Goal: Information Seeking & Learning: Learn about a topic

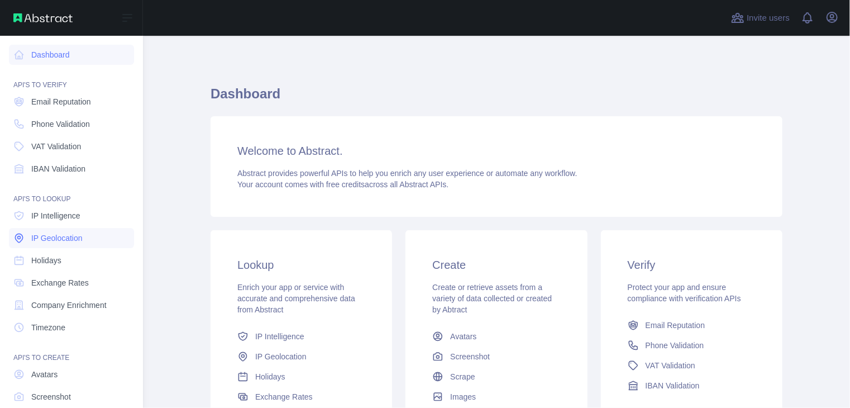
click at [78, 240] on span "IP Geolocation" at bounding box center [56, 237] width 51 height 11
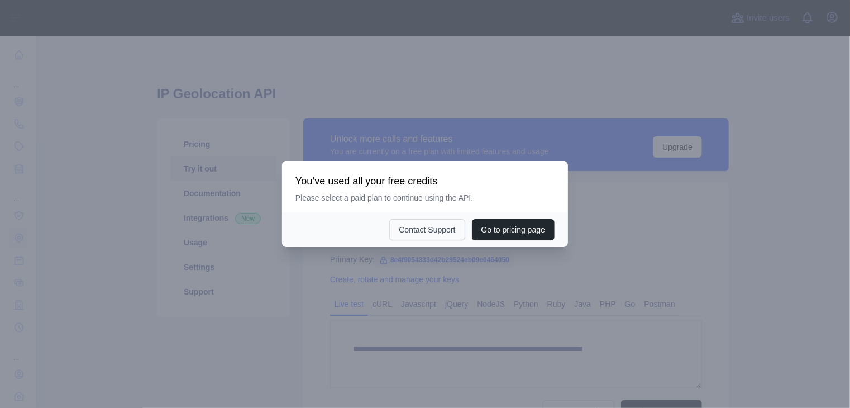
type textarea "**********"
click at [565, 104] on div at bounding box center [425, 204] width 850 height 408
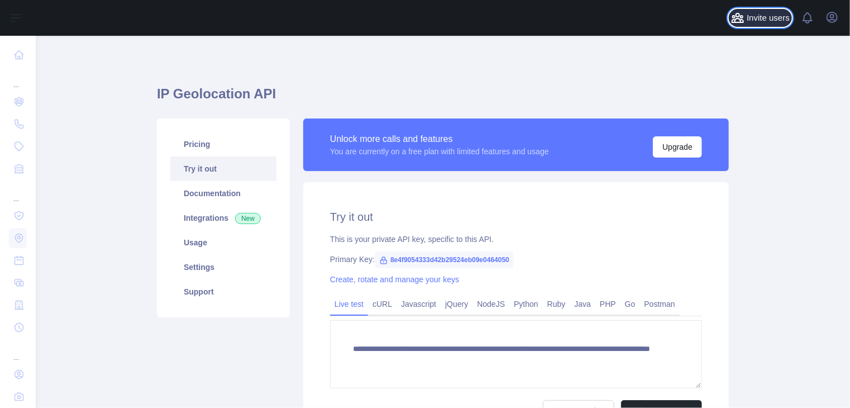
click at [772, 18] on span "Invite users" at bounding box center [768, 18] width 43 height 13
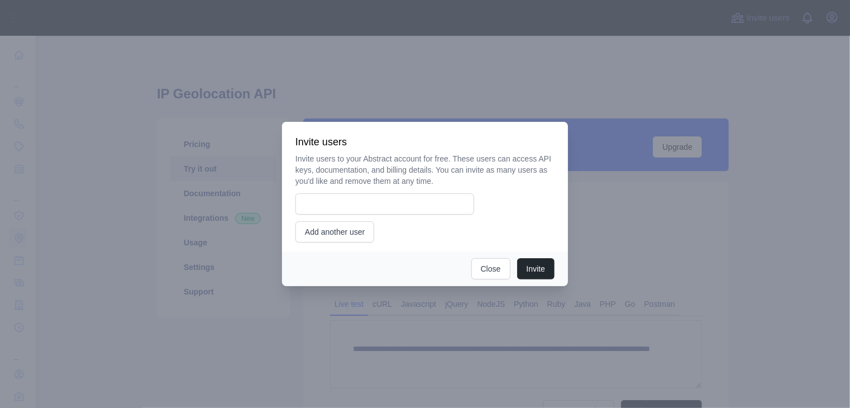
click at [709, 128] on div at bounding box center [425, 204] width 850 height 408
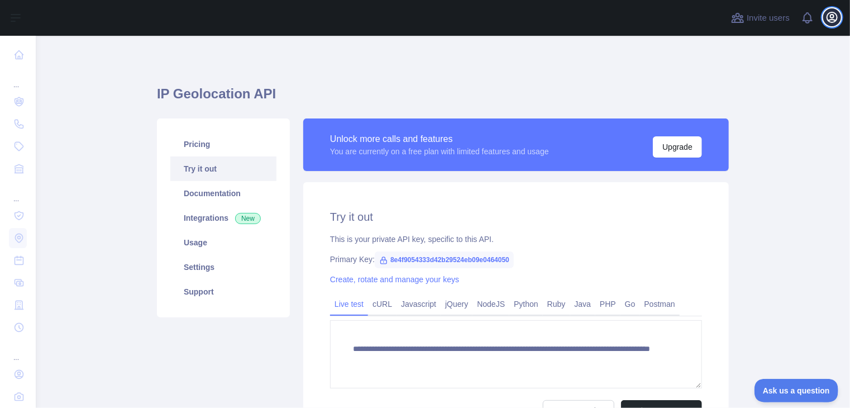
click at [826, 12] on icon "button" at bounding box center [832, 17] width 13 height 13
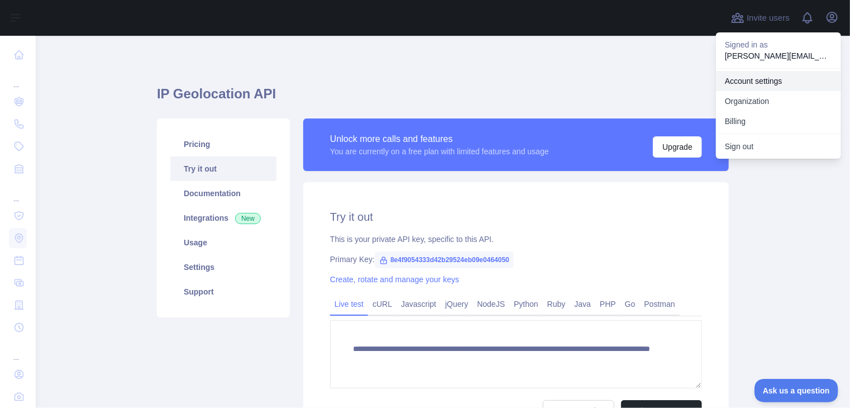
click at [771, 83] on link "Account settings" at bounding box center [778, 81] width 125 height 20
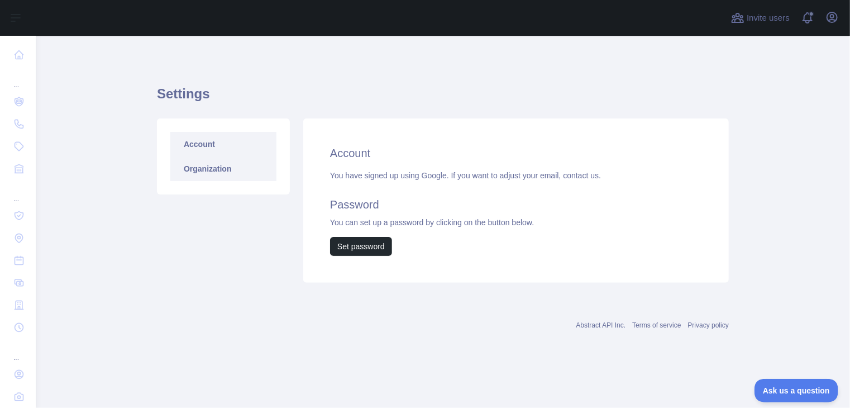
click at [217, 170] on link "Organization" at bounding box center [223, 168] width 106 height 25
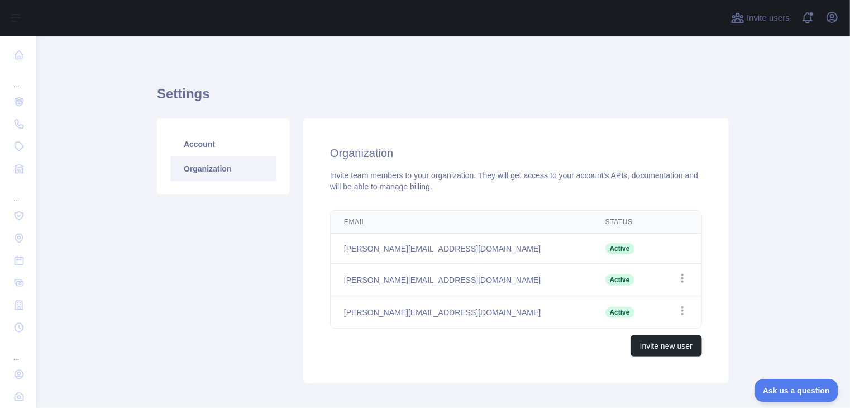
click at [679, 287] on td "Open options" at bounding box center [679, 280] width 44 height 32
click at [681, 282] on icon "button" at bounding box center [682, 278] width 11 height 11
click at [196, 150] on link "Account" at bounding box center [223, 144] width 106 height 25
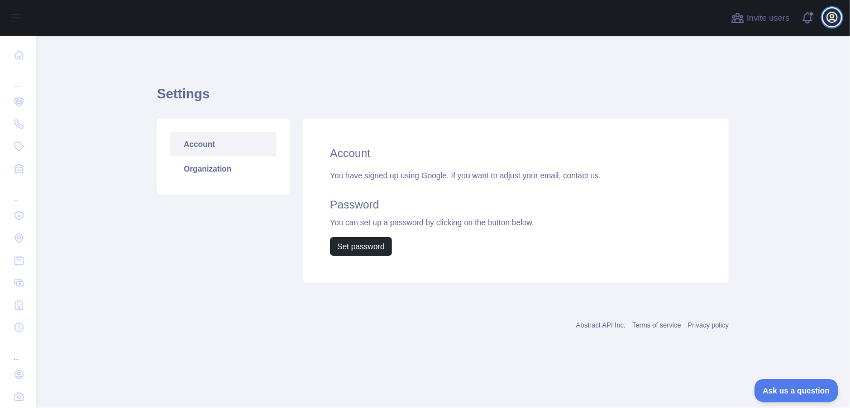
click at [827, 15] on icon "button" at bounding box center [832, 17] width 13 height 13
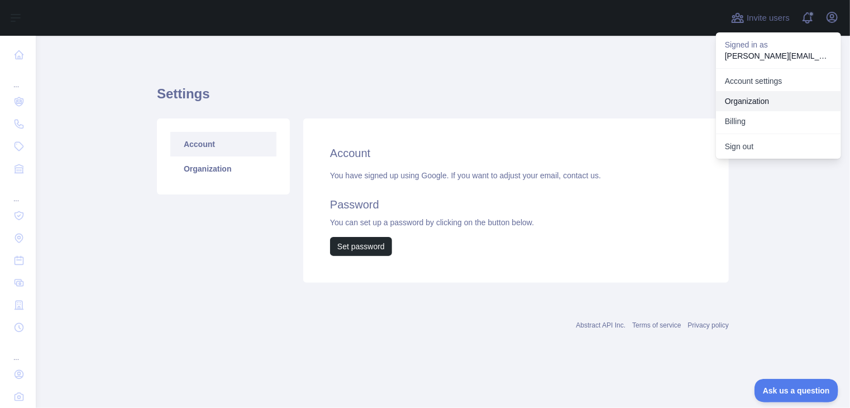
click at [772, 104] on link "Organization" at bounding box center [778, 101] width 125 height 20
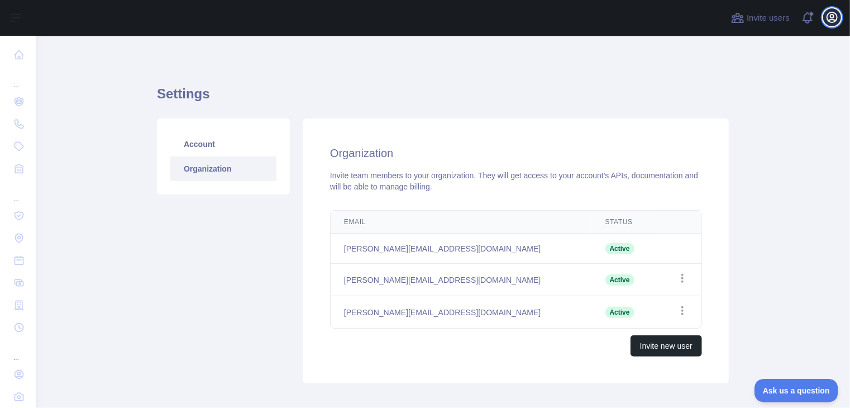
click at [833, 18] on icon "button" at bounding box center [832, 17] width 13 height 13
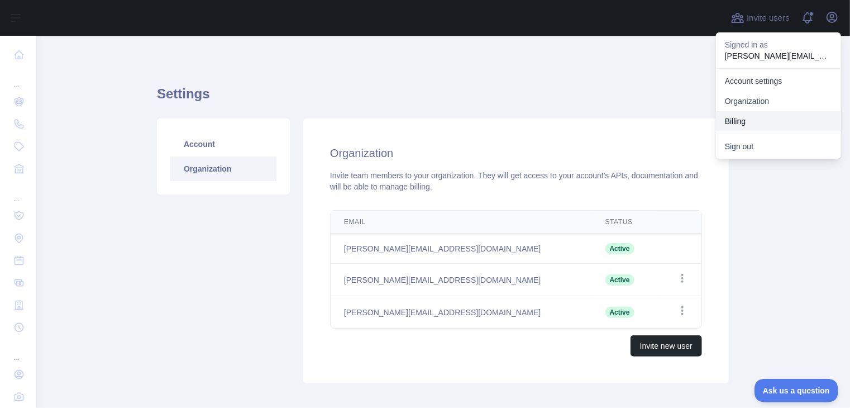
click at [768, 117] on button "Billing" at bounding box center [778, 121] width 125 height 20
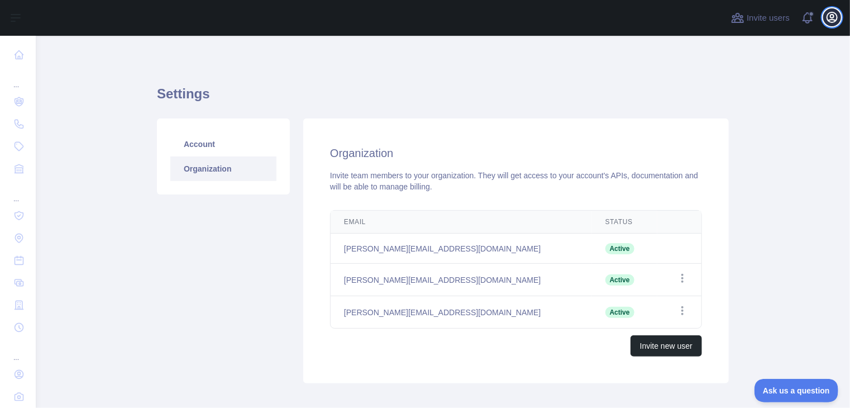
click at [833, 19] on icon "button" at bounding box center [832, 17] width 10 height 10
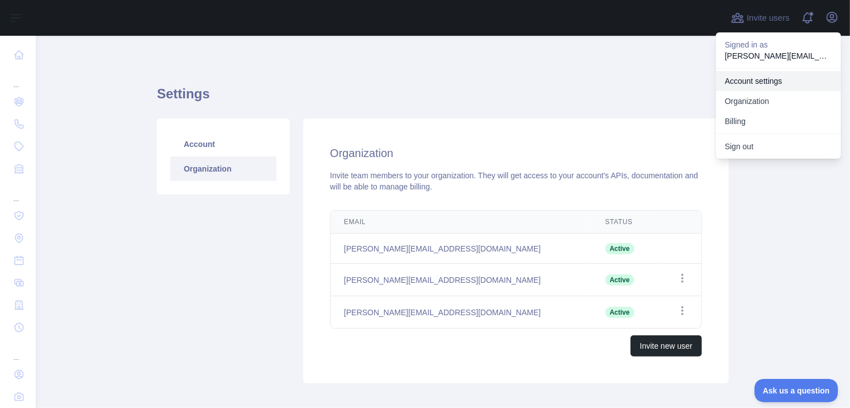
click at [764, 78] on link "Account settings" at bounding box center [778, 81] width 125 height 20
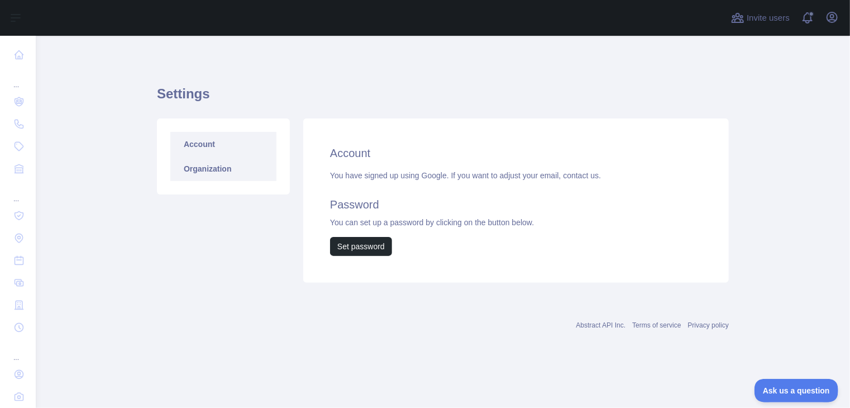
click at [237, 160] on link "Organization" at bounding box center [223, 168] width 106 height 25
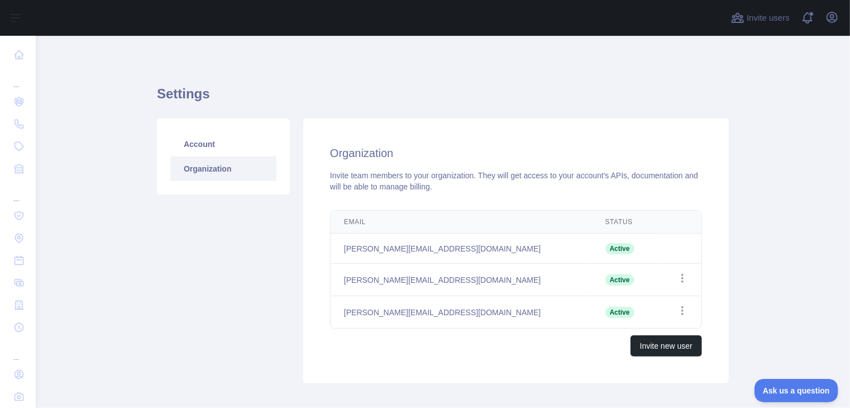
drag, startPoint x: 439, startPoint y: 278, endPoint x: 377, endPoint y: 275, distance: 62.0
click at [380, 275] on td "[PERSON_NAME][EMAIL_ADDRESS][DOMAIN_NAME]" at bounding box center [461, 280] width 261 height 32
drag, startPoint x: 409, startPoint y: 306, endPoint x: 327, endPoint y: 302, distance: 82.2
click at [331, 302] on td "[PERSON_NAME][EMAIL_ADDRESS][DOMAIN_NAME]" at bounding box center [461, 312] width 261 height 32
copy td "[PERSON_NAME][EMAIL_ADDRESS][DOMAIN_NAME]"
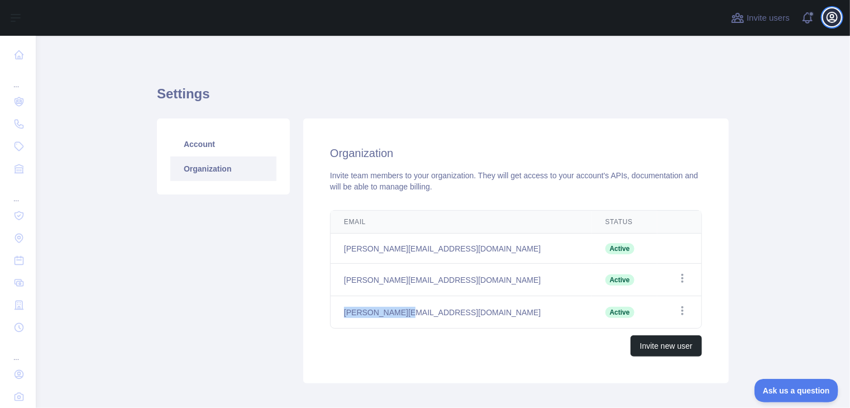
click at [832, 17] on icon "button" at bounding box center [832, 17] width 10 height 10
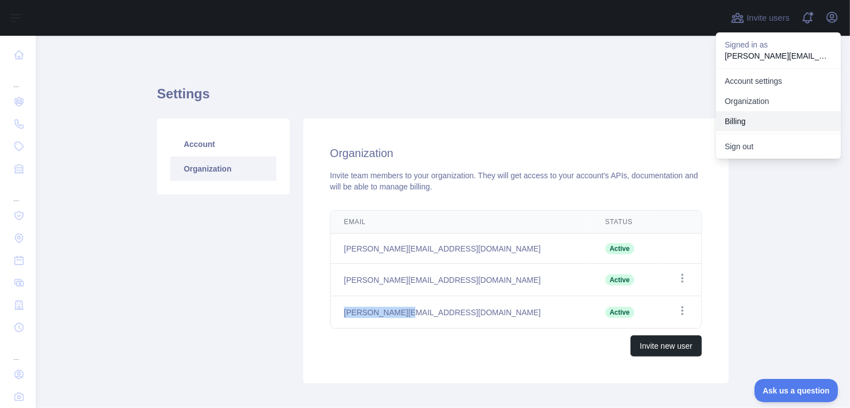
click at [792, 119] on button "Billing" at bounding box center [778, 121] width 125 height 20
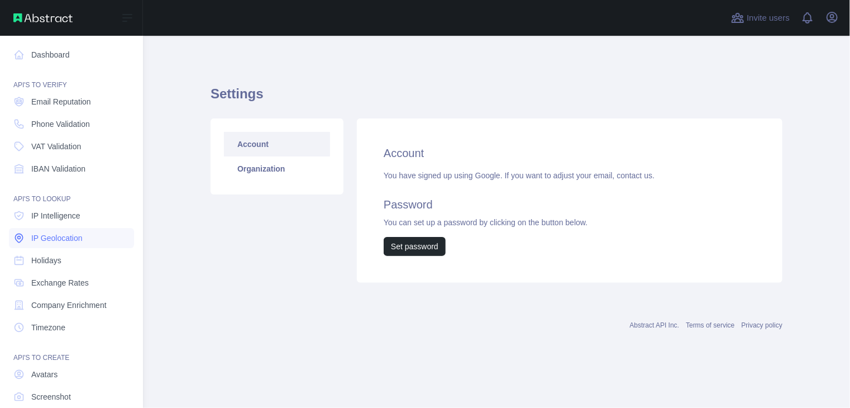
click at [54, 231] on link "IP Geolocation" at bounding box center [71, 238] width 125 height 20
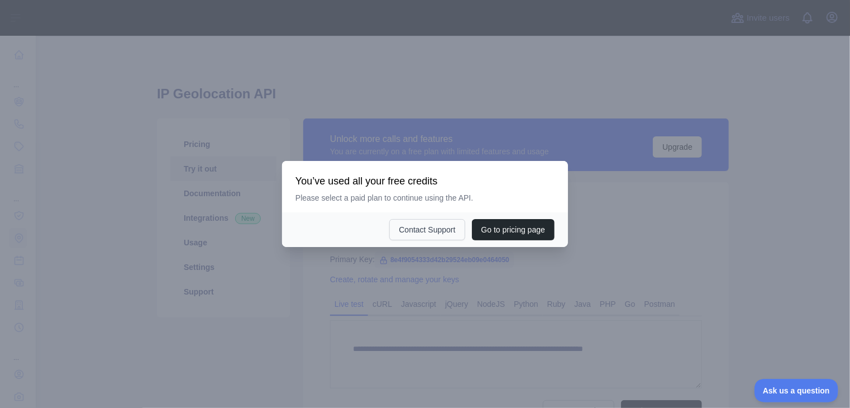
type textarea "**********"
click at [474, 133] on div at bounding box center [425, 204] width 850 height 408
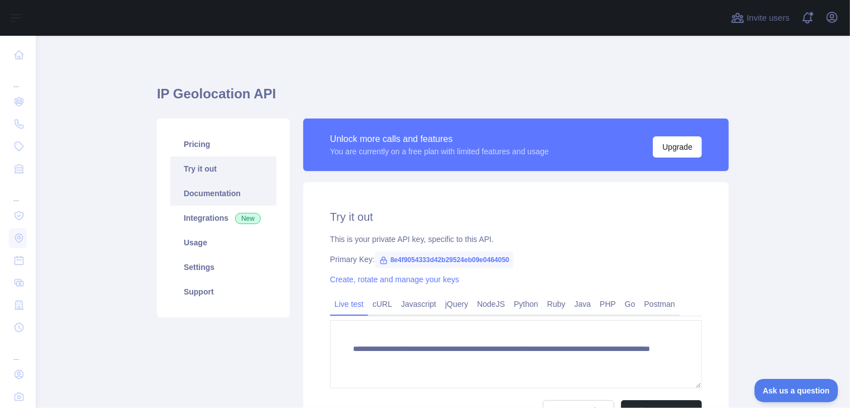
click at [211, 194] on link "Documentation" at bounding box center [223, 193] width 106 height 25
click at [231, 139] on link "Pricing" at bounding box center [223, 144] width 106 height 25
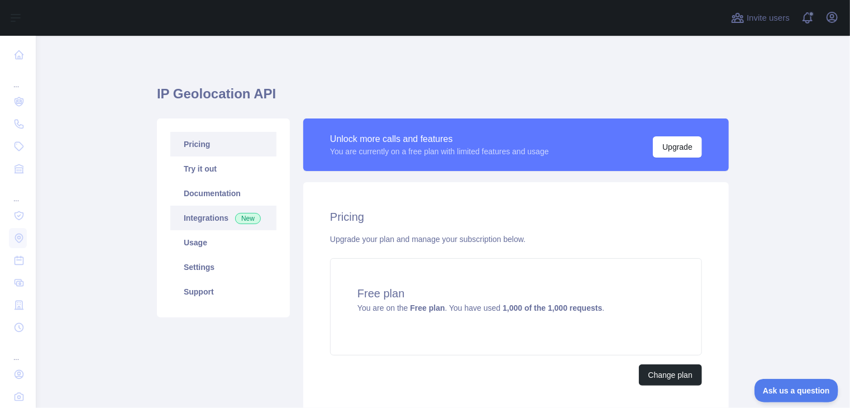
click at [211, 215] on link "Integrations New" at bounding box center [223, 218] width 106 height 25
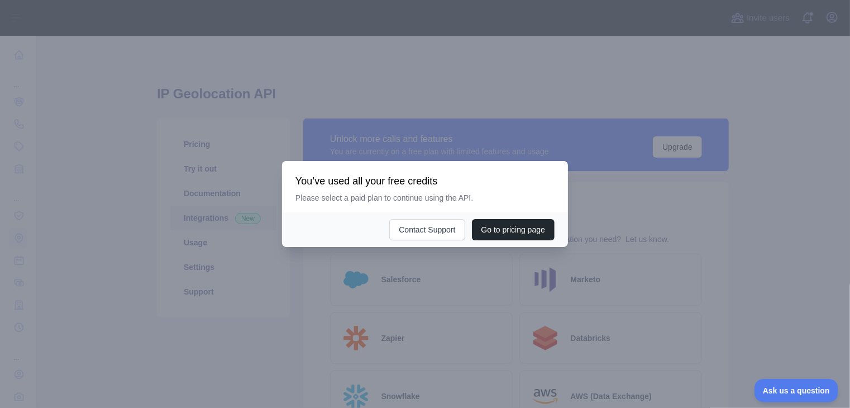
click at [498, 121] on div at bounding box center [425, 204] width 850 height 408
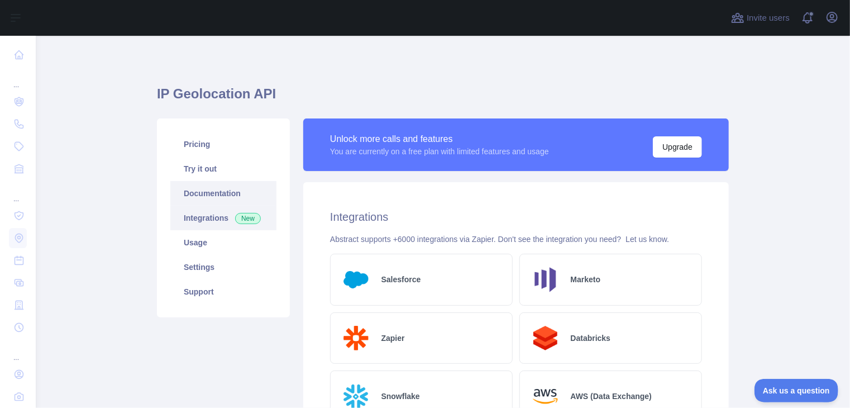
click at [212, 197] on link "Documentation" at bounding box center [223, 193] width 106 height 25
click at [228, 252] on link "Usage" at bounding box center [223, 242] width 106 height 25
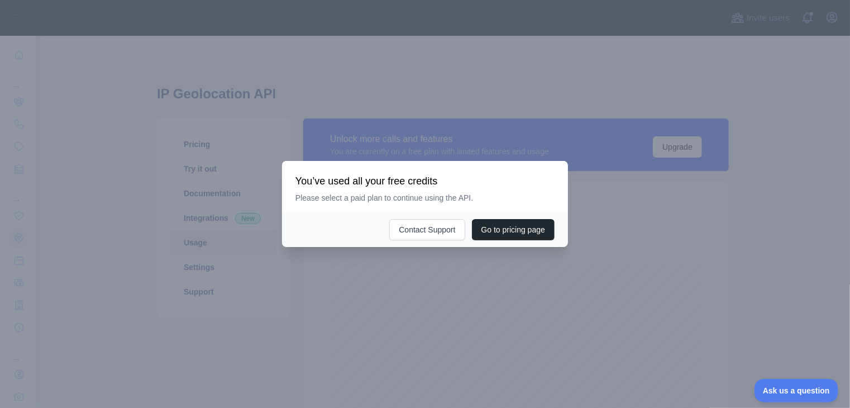
scroll to position [372, 806]
click at [453, 118] on div at bounding box center [425, 204] width 850 height 408
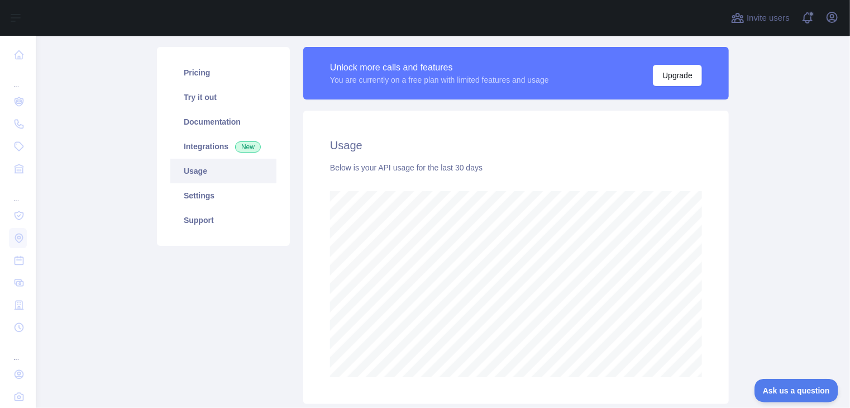
scroll to position [0, 0]
